Goal: Task Accomplishment & Management: Use online tool/utility

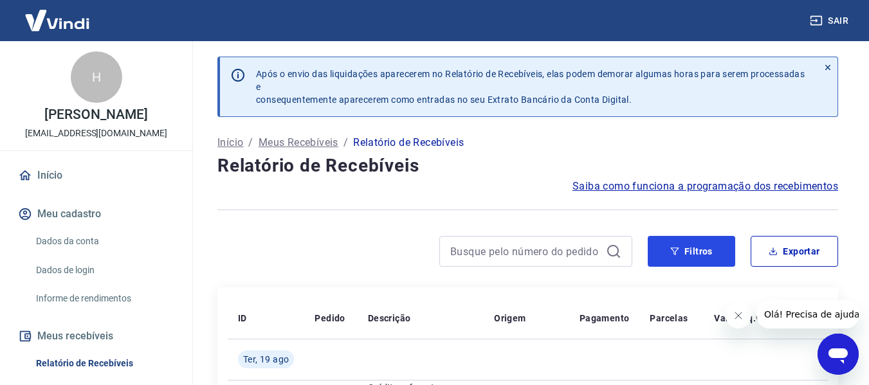
drag, startPoint x: 695, startPoint y: 252, endPoint x: 315, endPoint y: 200, distance: 383.7
click at [697, 251] on button "Filtros" at bounding box center [691, 251] width 87 height 31
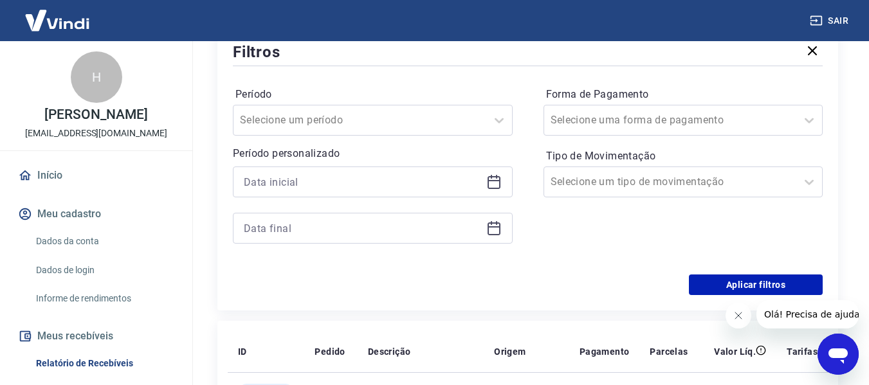
scroll to position [257, 0]
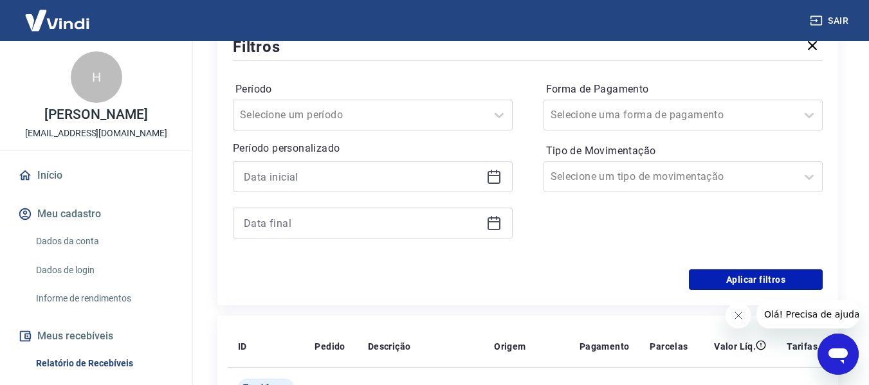
click at [495, 172] on icon at bounding box center [494, 177] width 13 height 13
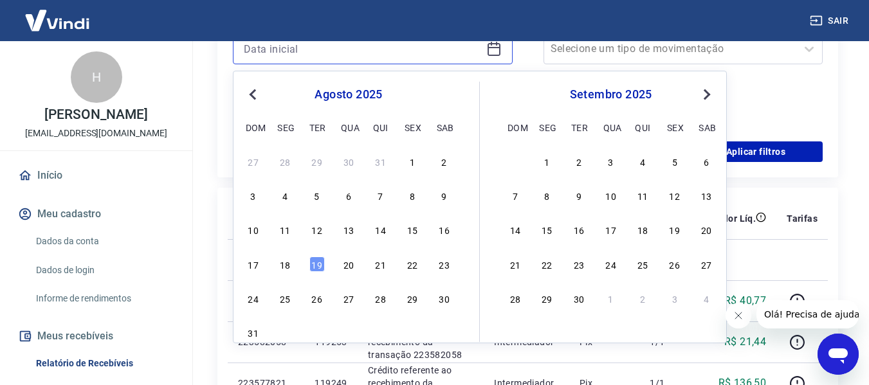
scroll to position [386, 0]
click at [287, 264] on div "18" at bounding box center [284, 263] width 15 height 15
type input "18/08/2025"
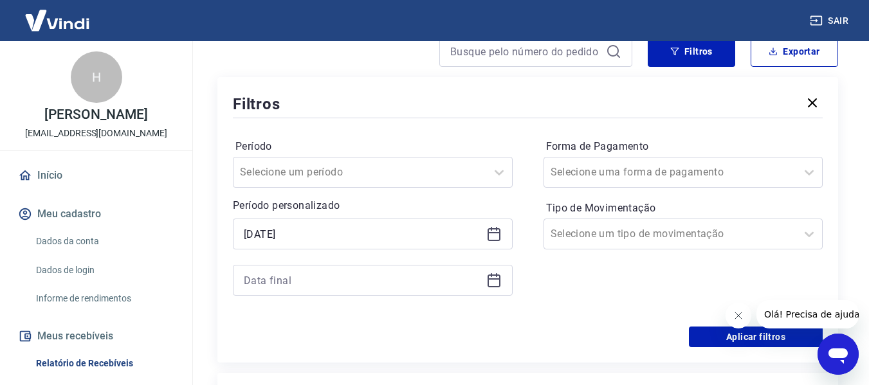
scroll to position [193, 0]
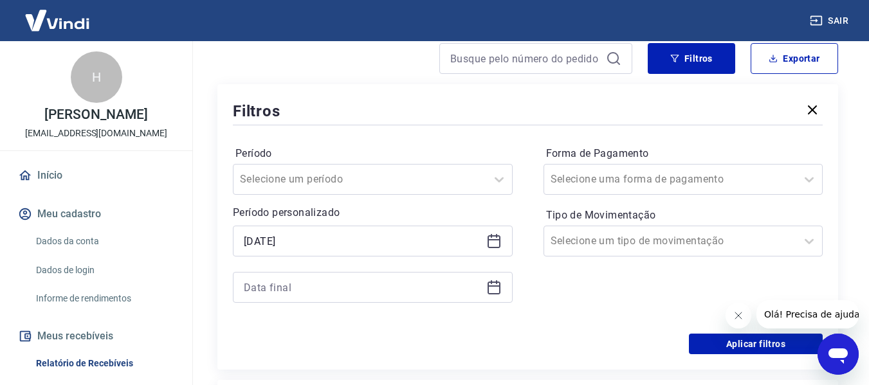
click at [493, 287] on icon at bounding box center [494, 286] width 13 height 1
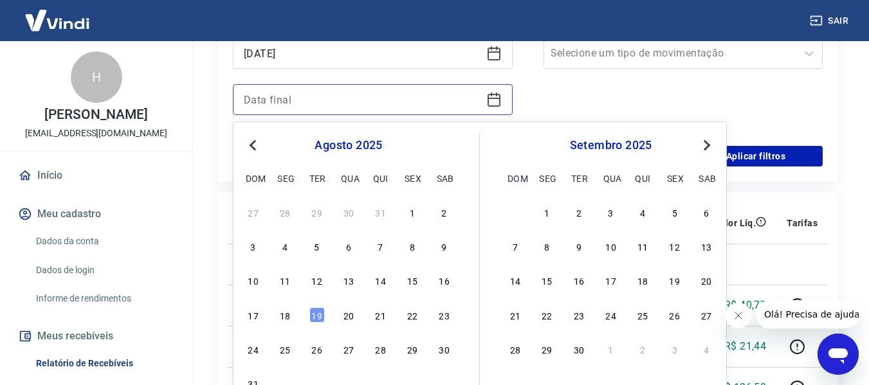
scroll to position [386, 0]
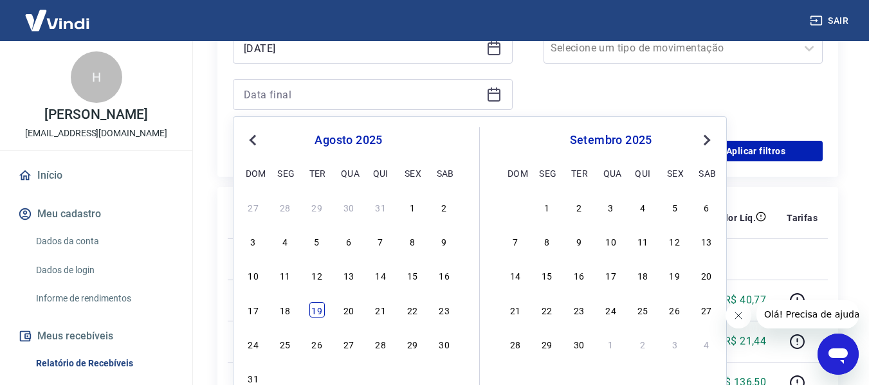
click at [313, 311] on div "19" at bounding box center [316, 309] width 15 height 15
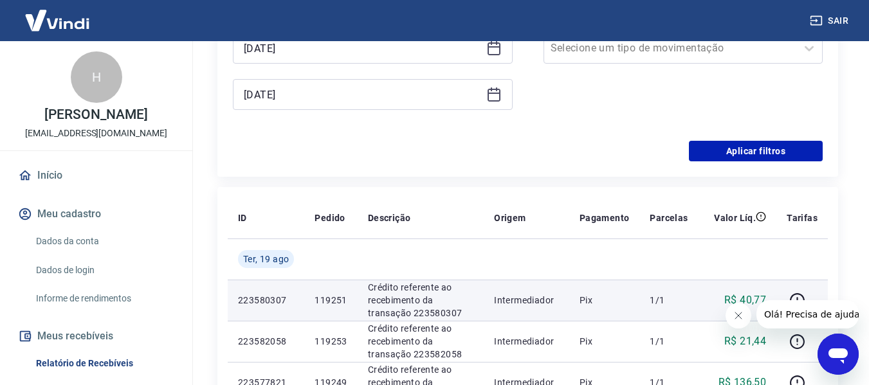
type input "19/08/2025"
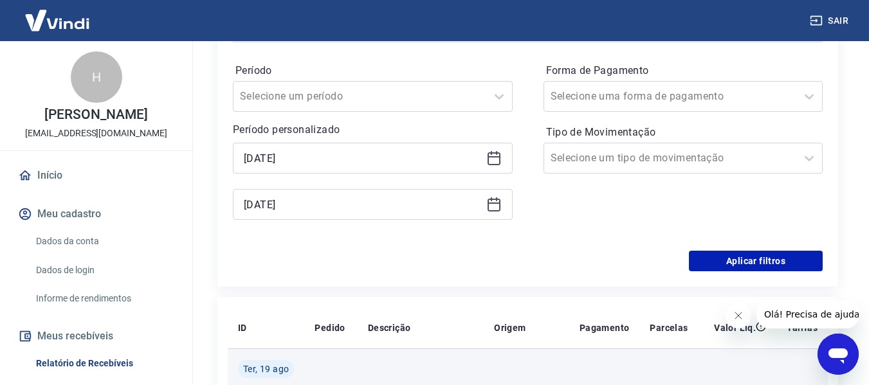
scroll to position [257, 0]
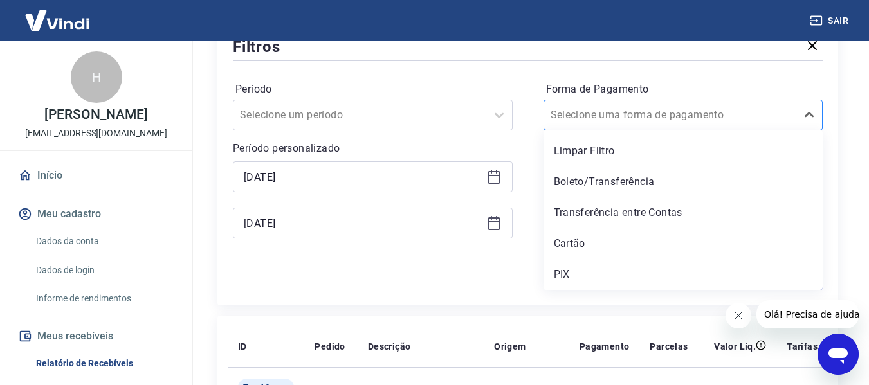
click at [682, 114] on div at bounding box center [671, 115] width 240 height 18
click at [550, 270] on div "PIX" at bounding box center [684, 275] width 280 height 26
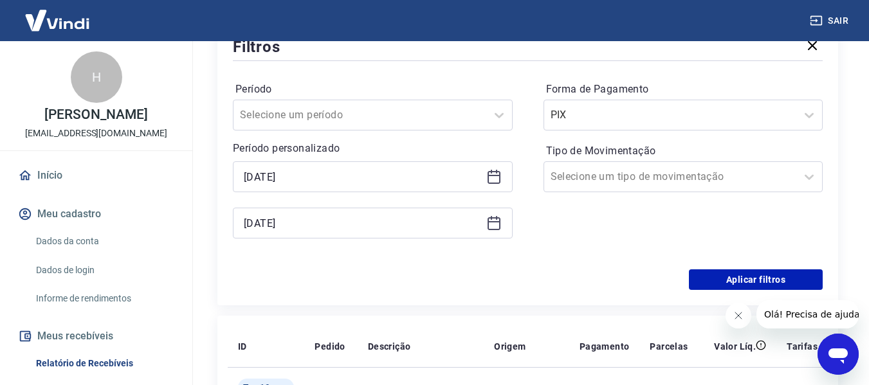
click at [563, 277] on div "Aplicar filtros" at bounding box center [528, 280] width 590 height 21
click at [617, 178] on input "Tipo de Movimentação" at bounding box center [616, 176] width 130 height 15
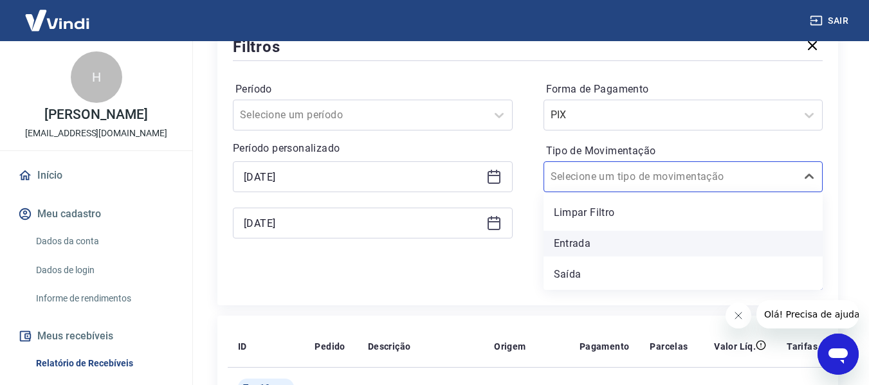
click at [568, 244] on div "Entrada" at bounding box center [684, 244] width 280 height 26
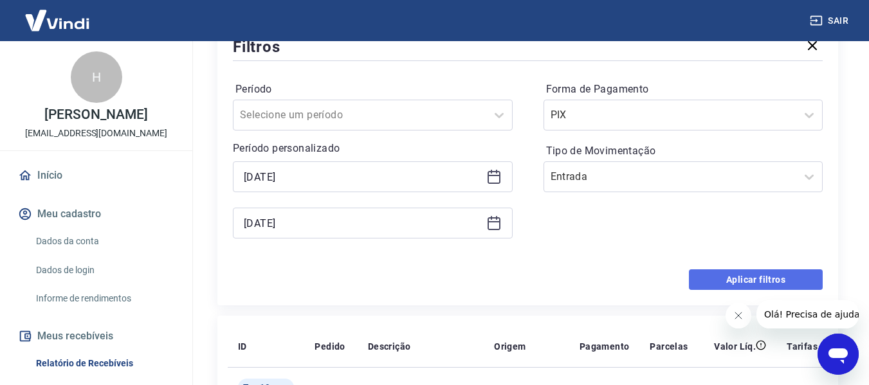
click at [735, 277] on button "Aplicar filtros" at bounding box center [756, 280] width 134 height 21
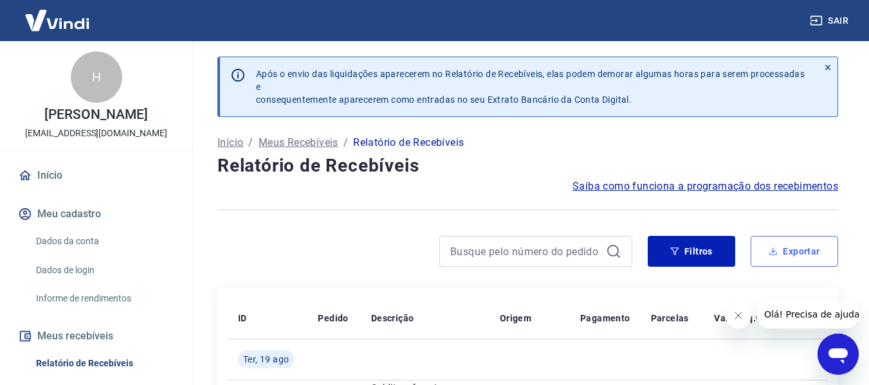
click at [796, 249] on button "Exportar" at bounding box center [794, 251] width 87 height 31
type input "18/08/2025"
type input "19/08/2025"
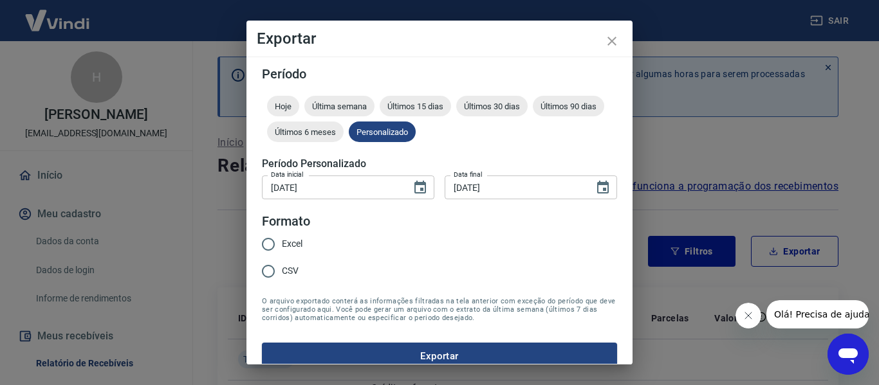
click at [267, 242] on input "Excel" at bounding box center [268, 244] width 27 height 27
radio input "true"
click at [396, 354] on button "Exportar" at bounding box center [439, 356] width 355 height 27
